Goal: Information Seeking & Learning: Compare options

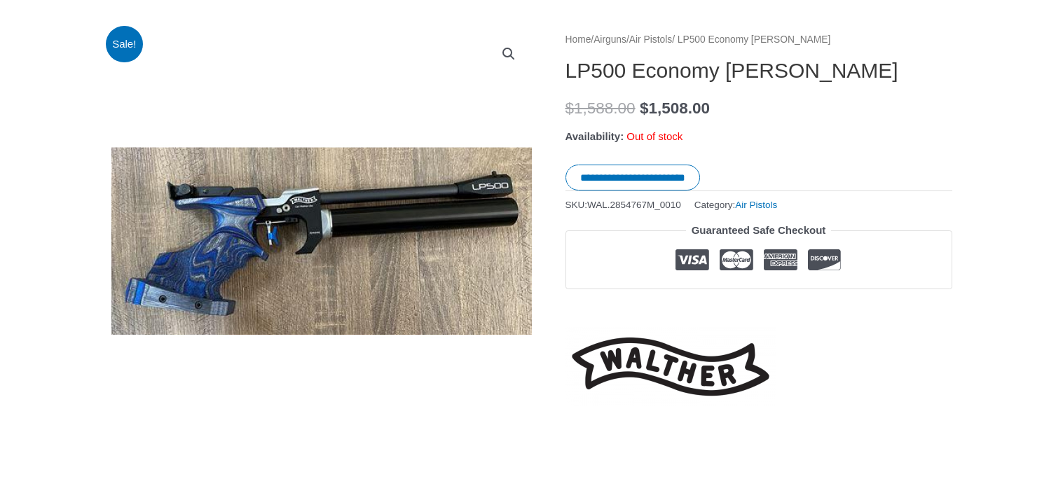
scroll to position [159, 0]
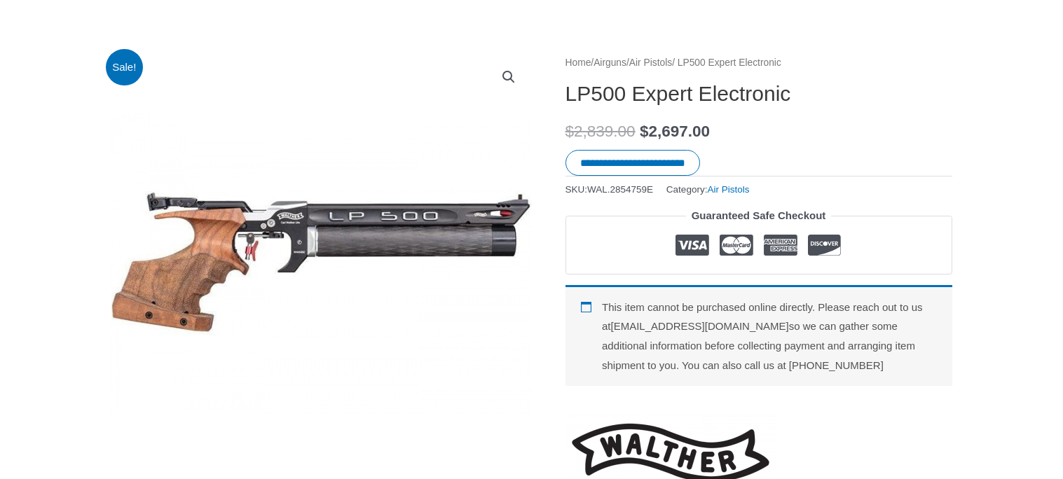
scroll to position [137, 0]
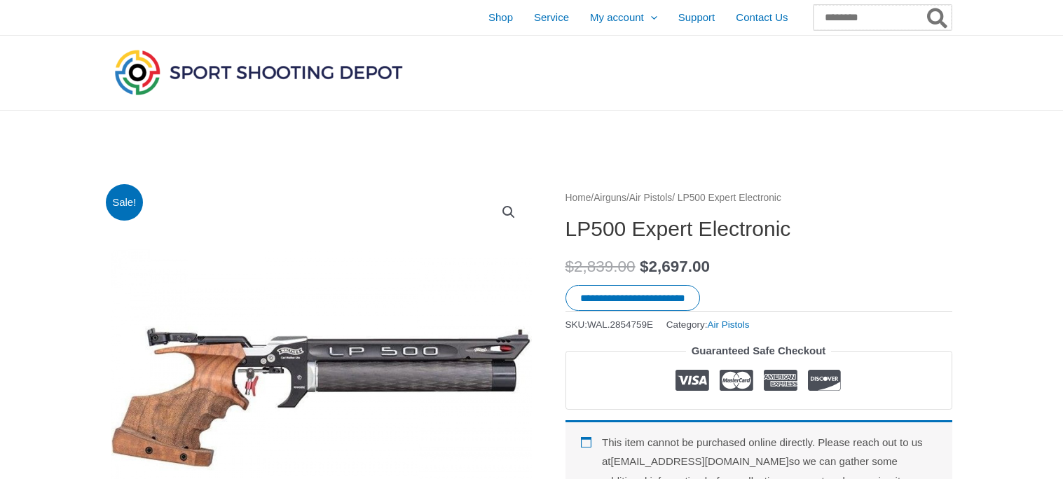
click at [848, 22] on input "Search for:" at bounding box center [883, 17] width 138 height 25
click at [924, 5] on button "Search" at bounding box center [937, 17] width 27 height 25
type input "**********"
click at [933, 22] on icon "Search" at bounding box center [937, 19] width 20 height 20
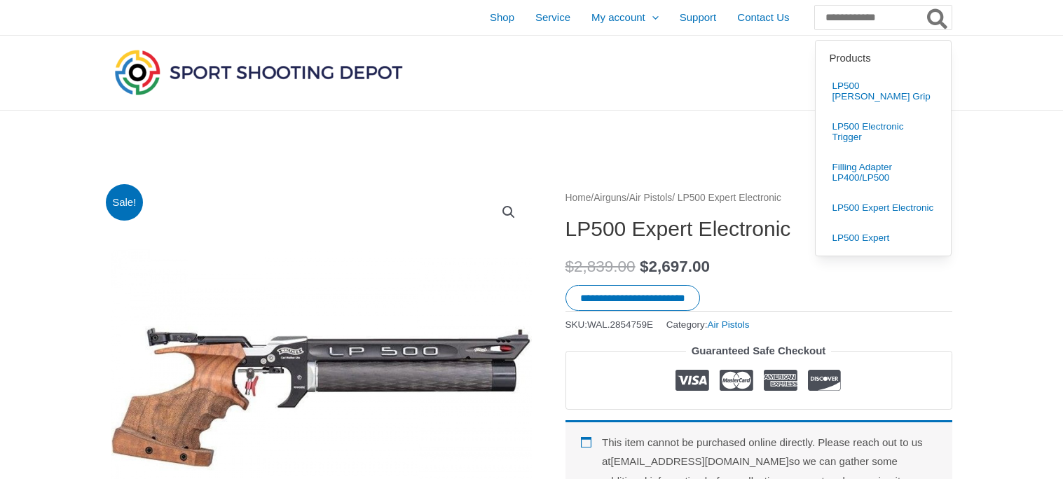
click at [933, 22] on icon "Search" at bounding box center [937, 19] width 20 height 20
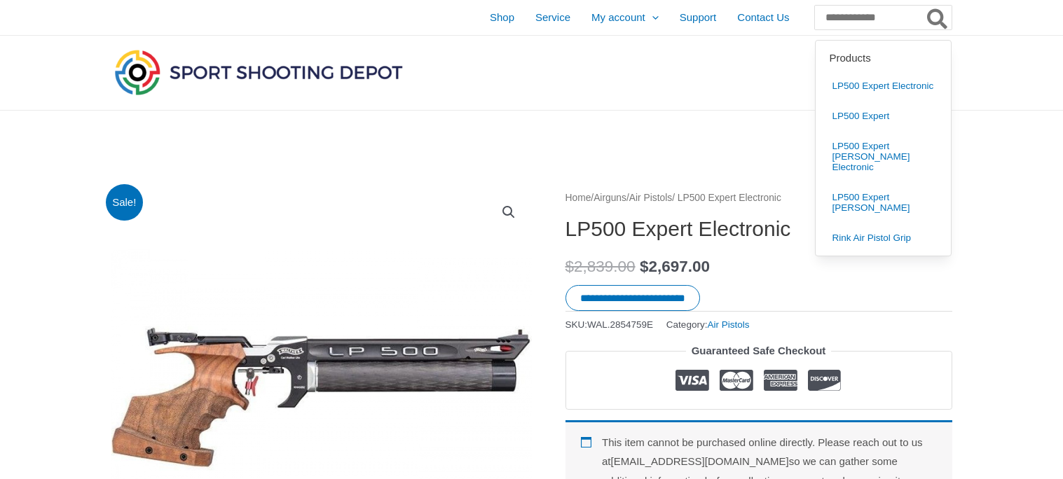
type button "Search"
click at [924, 6] on button "Search" at bounding box center [937, 18] width 27 height 24
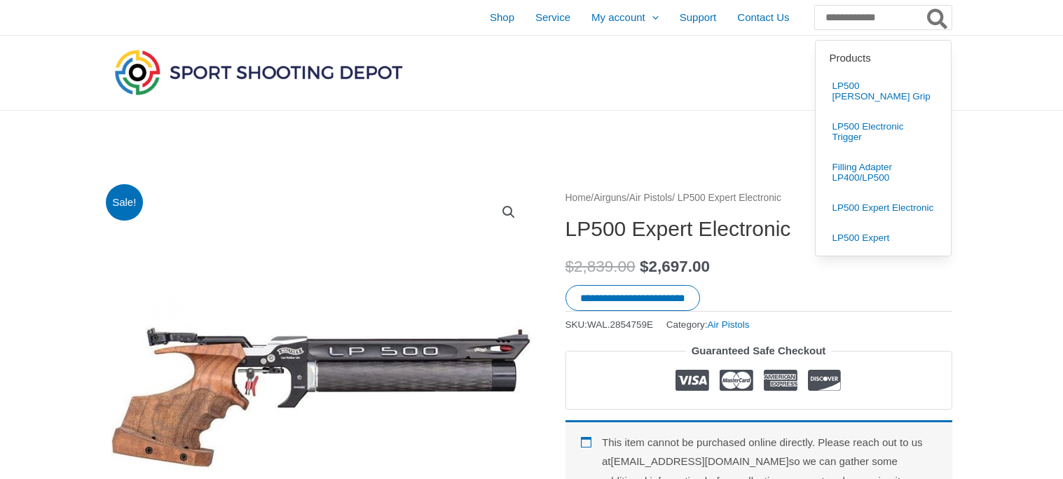
click at [741, 107] on div at bounding box center [821, 73] width 261 height 74
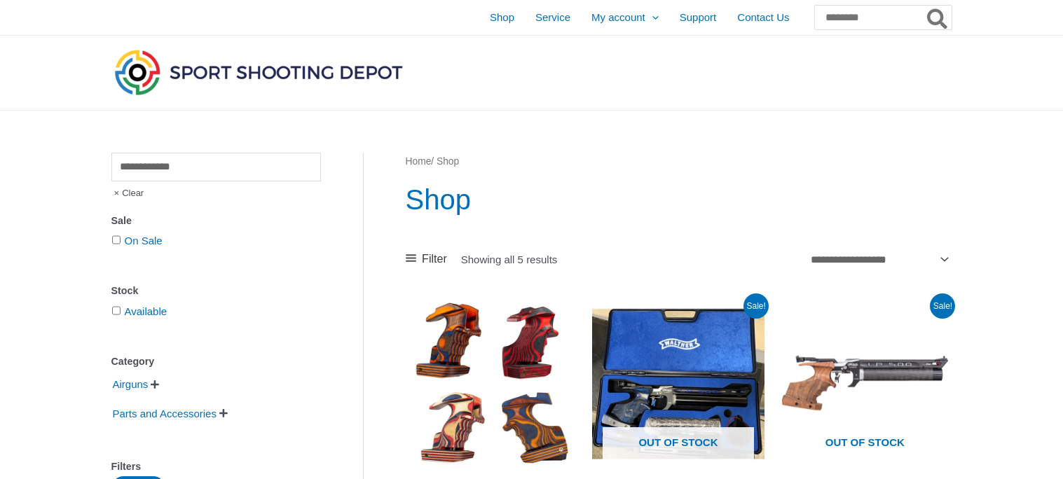
scroll to position [214, 0]
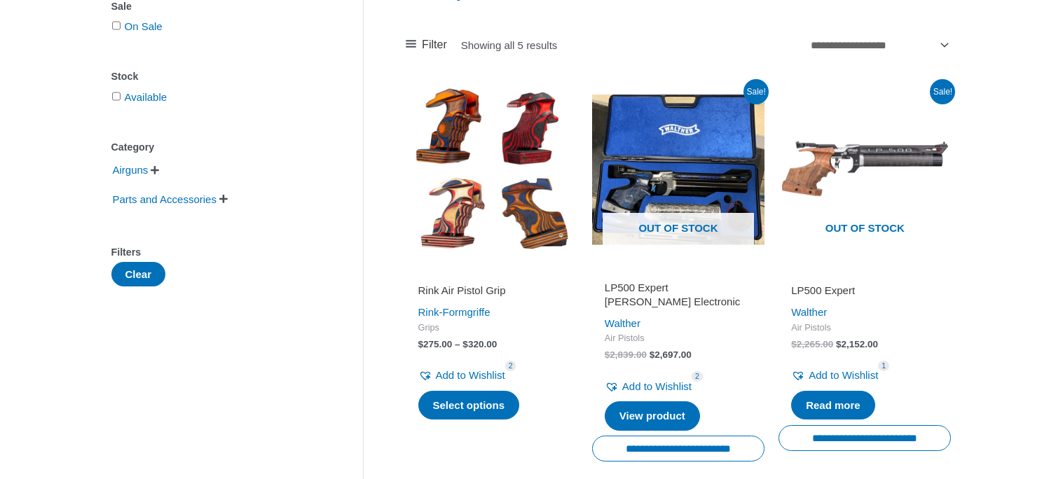
click at [804, 292] on h2 "LP500 Expert" at bounding box center [864, 291] width 147 height 14
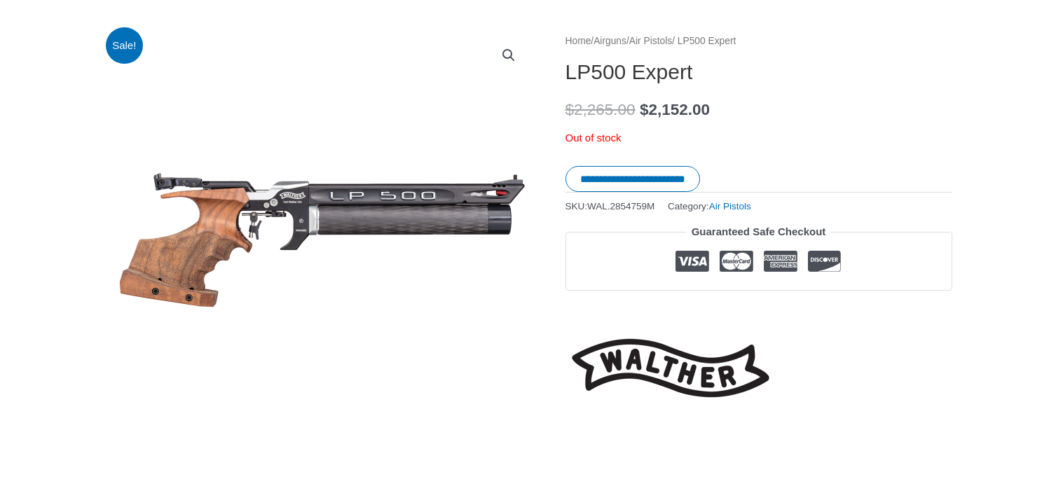
scroll to position [164, 0]
